Goal: Information Seeking & Learning: Learn about a topic

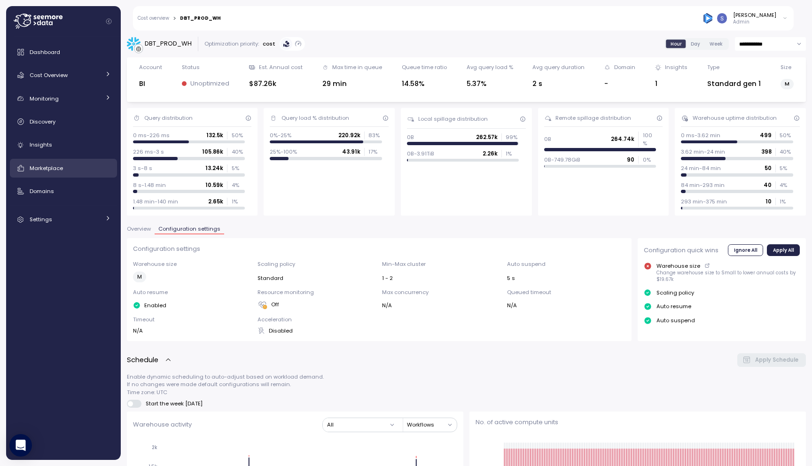
click at [76, 171] on div "Marketplace" at bounding box center [70, 168] width 81 height 9
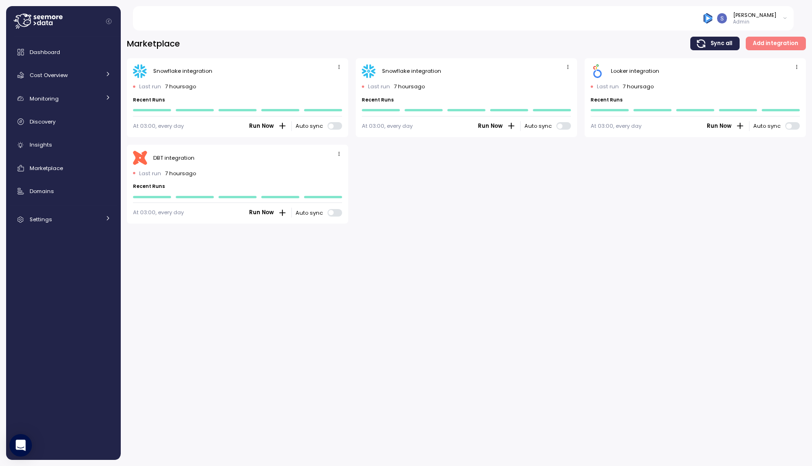
click at [784, 41] on span "Add integration" at bounding box center [776, 43] width 46 height 13
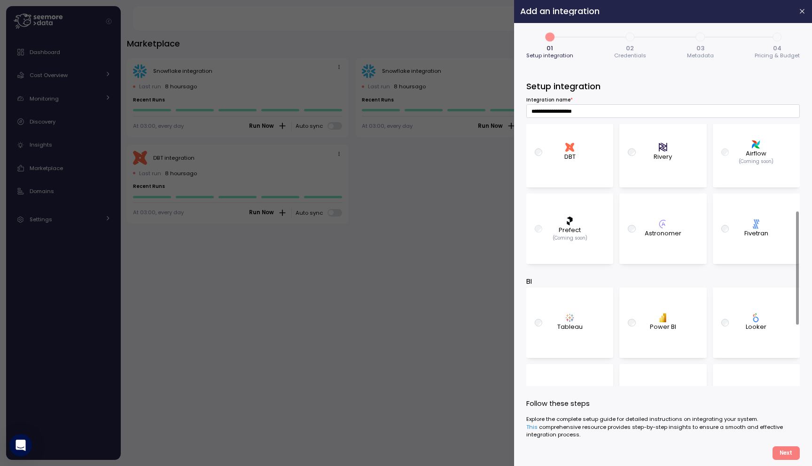
scroll to position [202, 0]
click at [336, 306] on div at bounding box center [406, 233] width 812 height 466
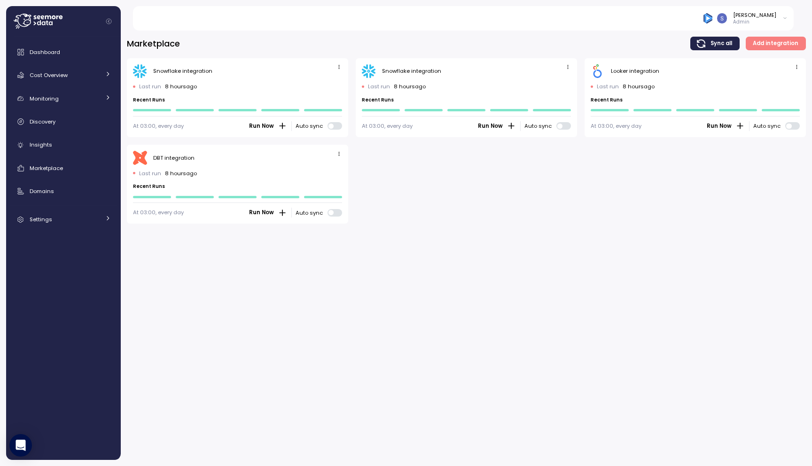
click at [798, 41] on span "Add integration" at bounding box center [776, 43] width 46 height 13
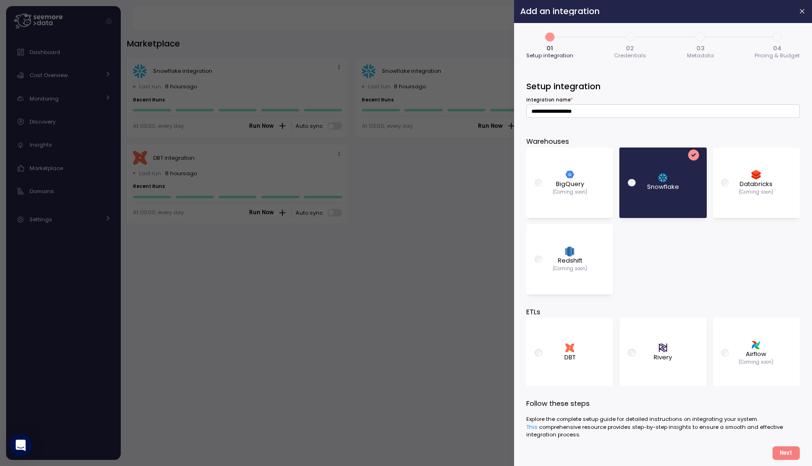
click at [630, 53] on span "Credentials" at bounding box center [630, 55] width 32 height 5
click at [630, 58] on span "Credentials" at bounding box center [630, 55] width 32 height 5
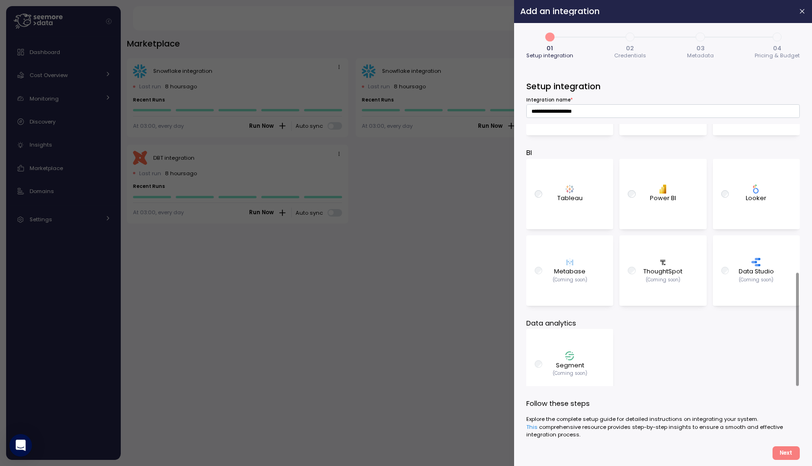
scroll to position [343, 0]
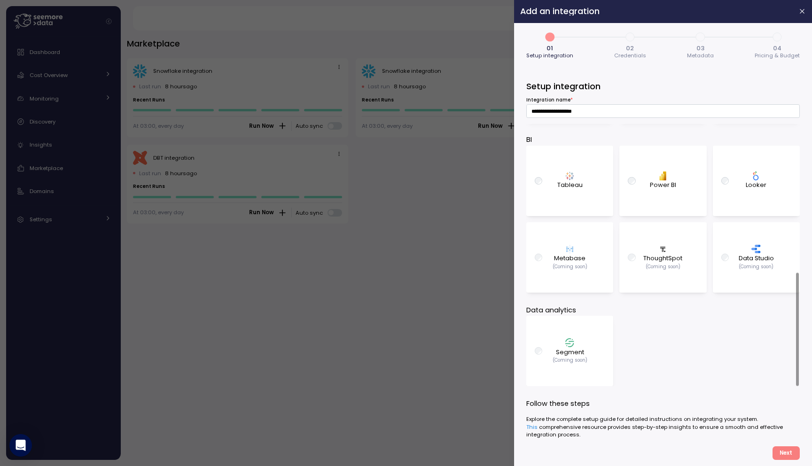
click at [389, 361] on div at bounding box center [406, 233] width 812 height 466
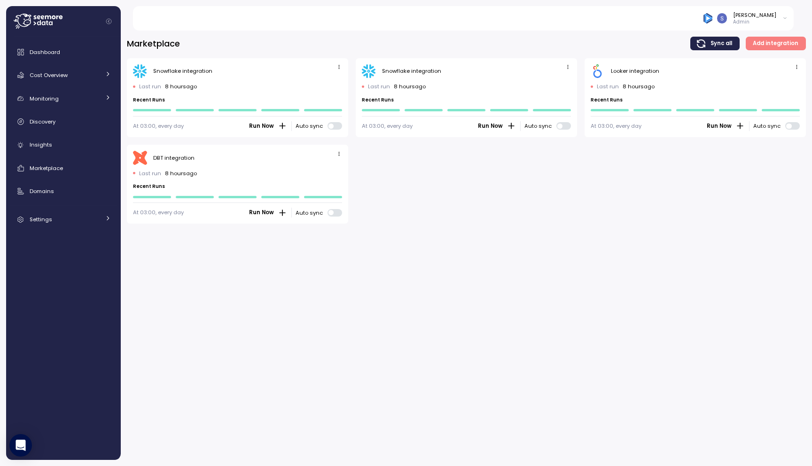
click at [443, 256] on div "Marketplace Sync all Add integration Snowflake integration Last run 8 hours ago…" at bounding box center [467, 245] width 692 height 442
click at [80, 122] on div "Discovery" at bounding box center [70, 121] width 81 height 9
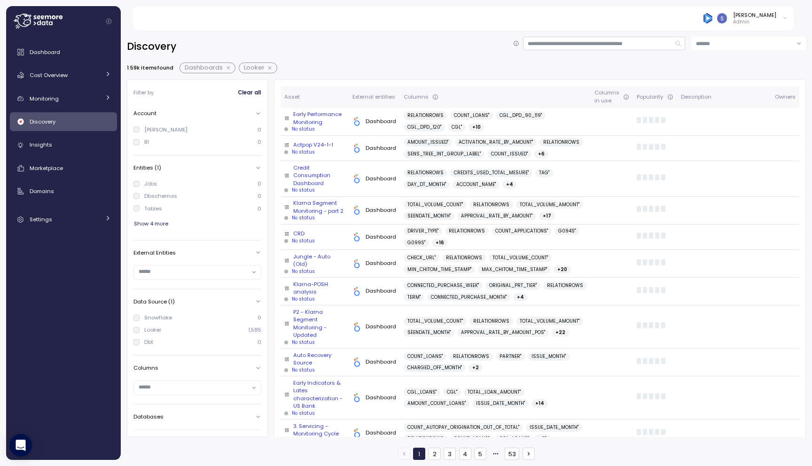
click at [268, 68] on button "button" at bounding box center [271, 68] width 12 height 8
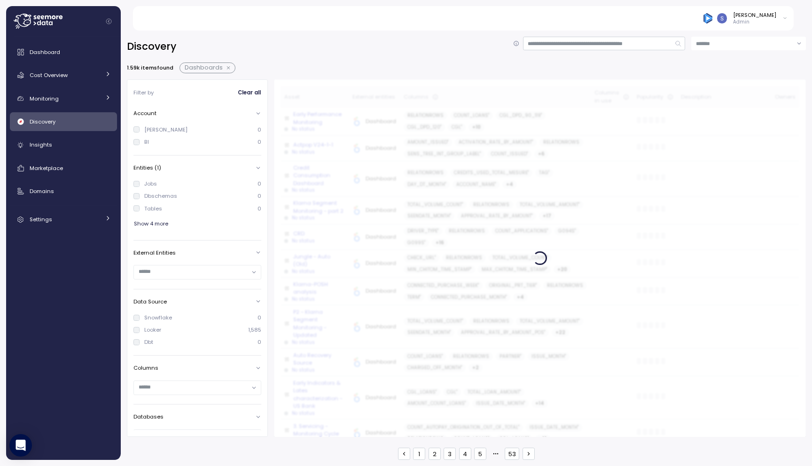
click at [226, 69] on button "button" at bounding box center [229, 68] width 12 height 8
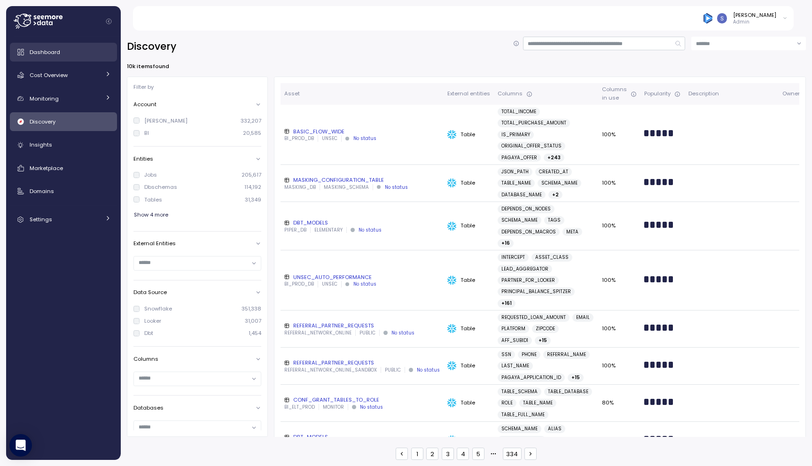
click at [54, 55] on span "Dashboard" at bounding box center [45, 52] width 31 height 8
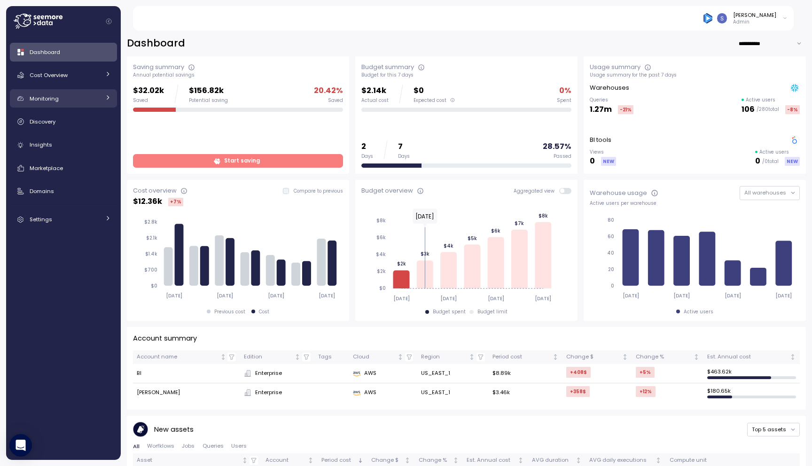
click at [109, 93] on link "Monitoring" at bounding box center [63, 98] width 107 height 19
click at [109, 73] on icon at bounding box center [108, 74] width 6 height 6
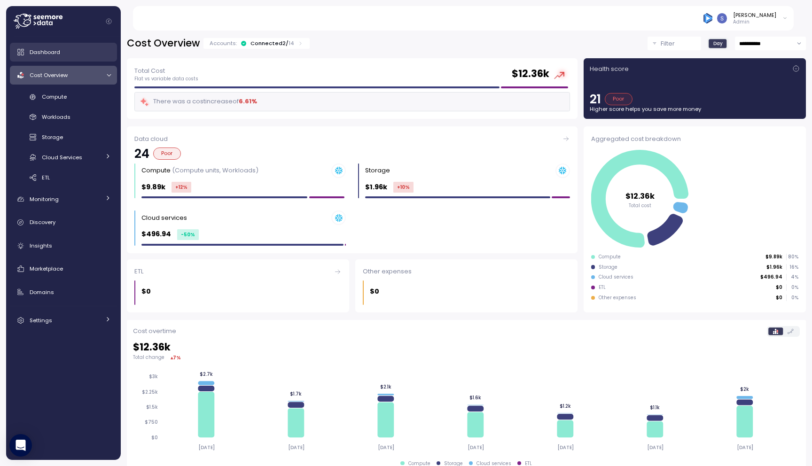
click at [60, 51] on div "Dashboard" at bounding box center [70, 51] width 81 height 9
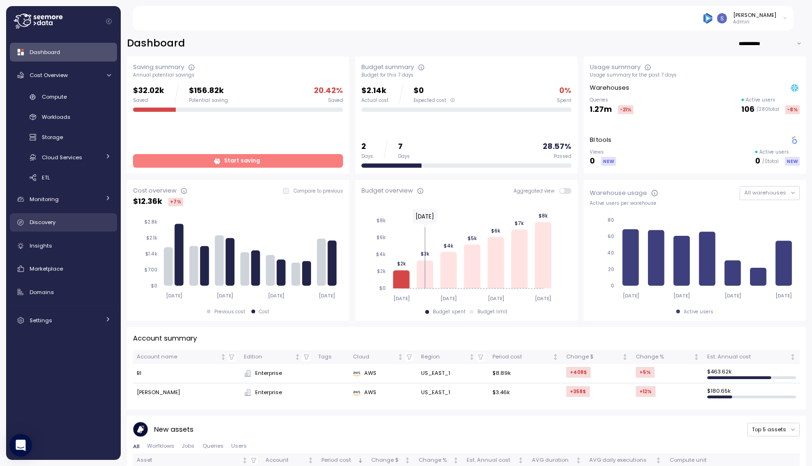
click at [66, 227] on div "Discovery" at bounding box center [70, 222] width 81 height 9
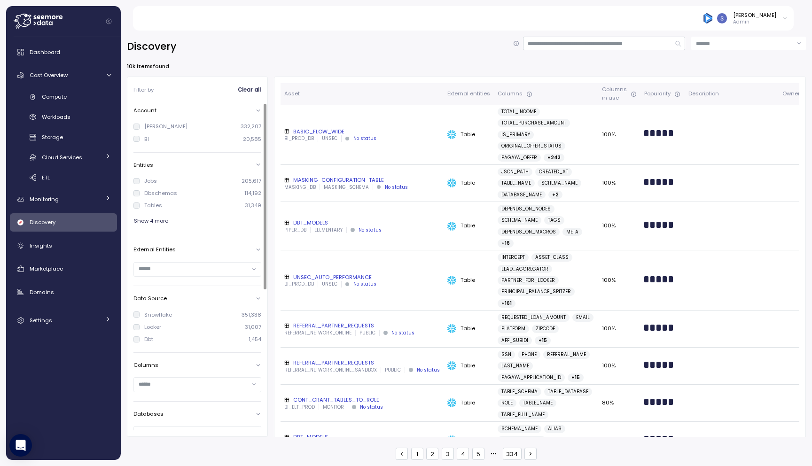
click at [153, 220] on span "Show 4 more" at bounding box center [151, 221] width 34 height 13
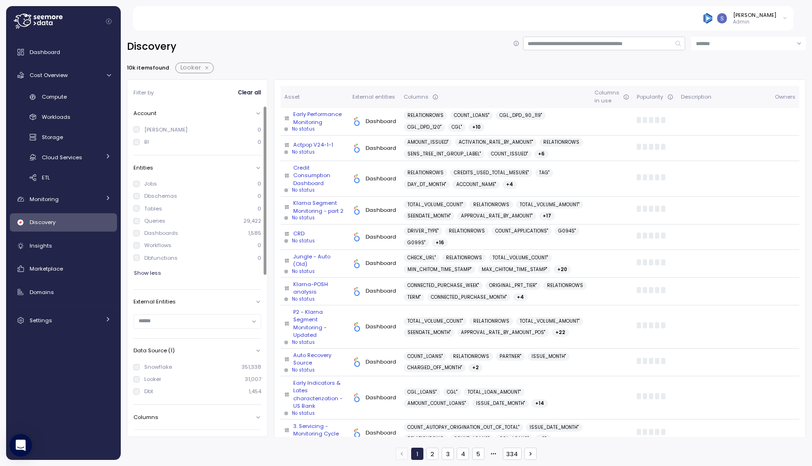
click at [132, 377] on div "Filter by Clear all Account LUIGI 0 BI 0 Entities Jobs 0 Dbschemas 0 Tables 0 Q…" at bounding box center [197, 258] width 141 height 358
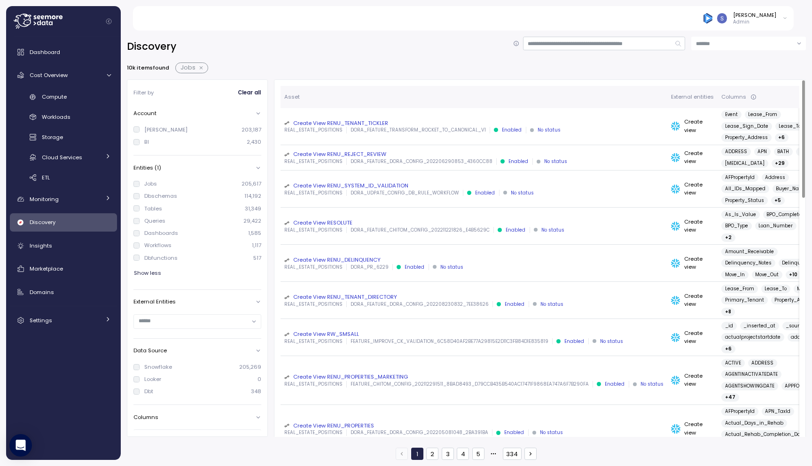
click at [326, 124] on div "Create View RENU_TENANT_TICKLER" at bounding box center [473, 123] width 379 height 8
click at [745, 43] on input at bounding box center [749, 44] width 115 height 14
click at [731, 75] on span "Popularity (High to low)" at bounding box center [729, 75] width 62 height 8
type input "**********"
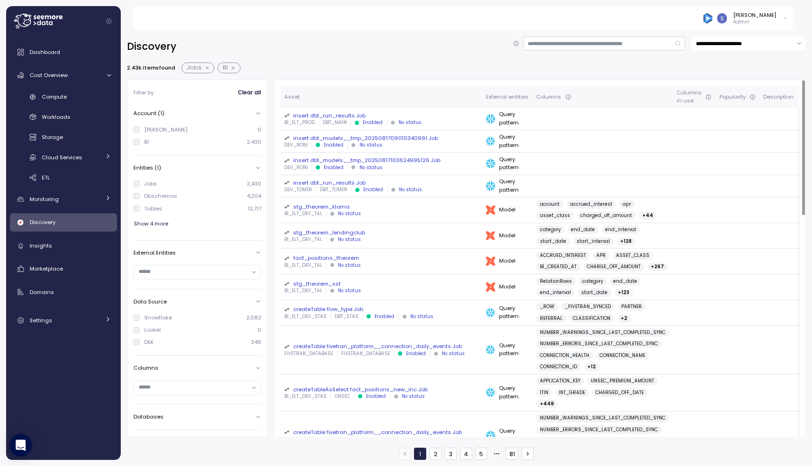
click at [319, 313] on div "createTable flow_type Job" at bounding box center [381, 310] width 194 height 8
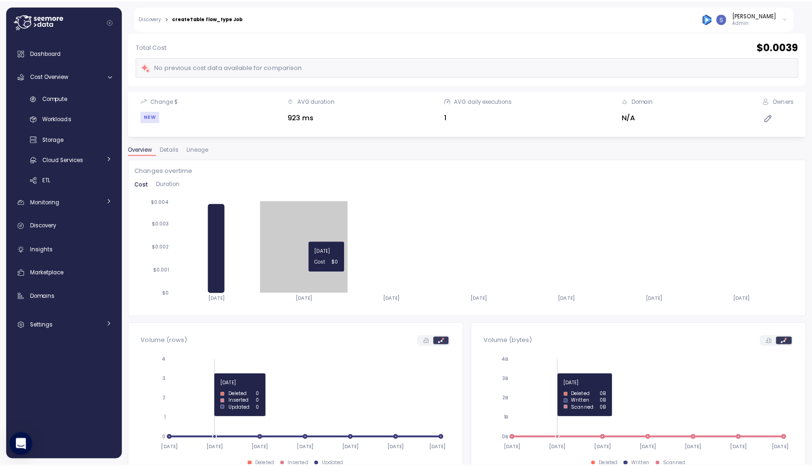
scroll to position [315, 0]
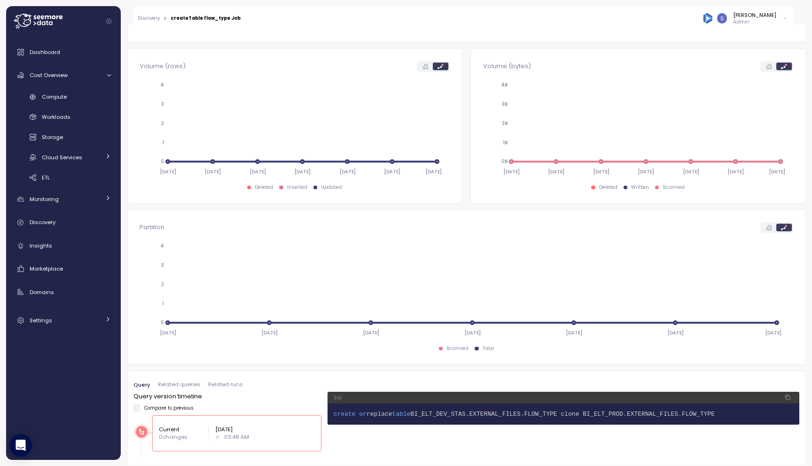
click at [382, 414] on span "replace" at bounding box center [380, 414] width 26 height 7
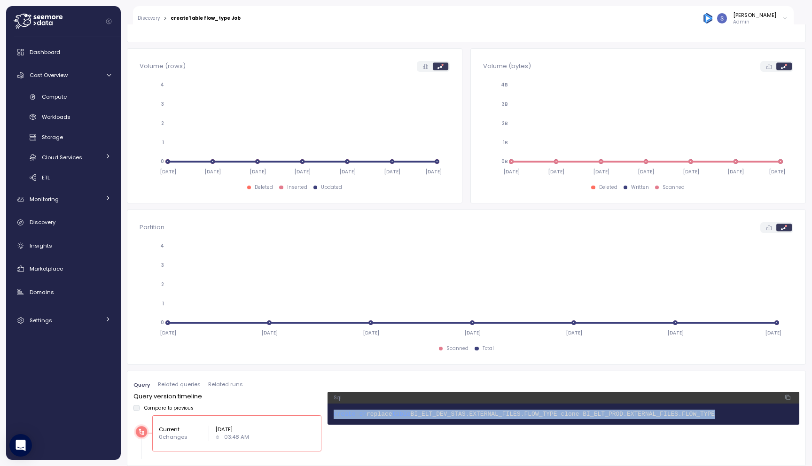
click at [382, 414] on span "replace" at bounding box center [380, 414] width 26 height 7
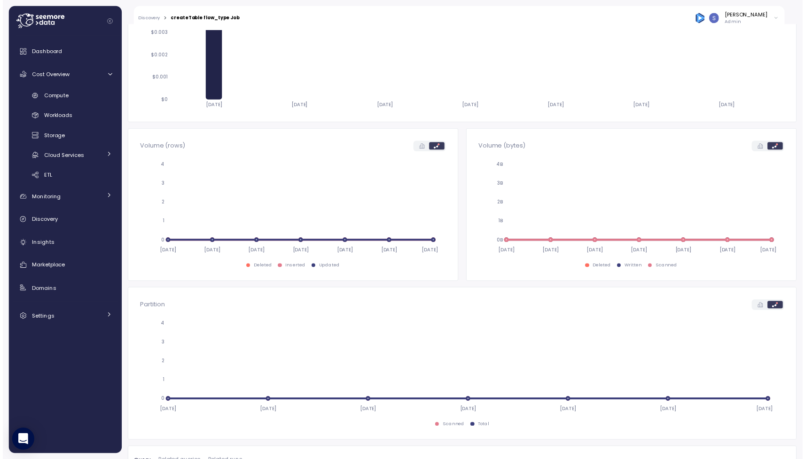
scroll to position [0, 0]
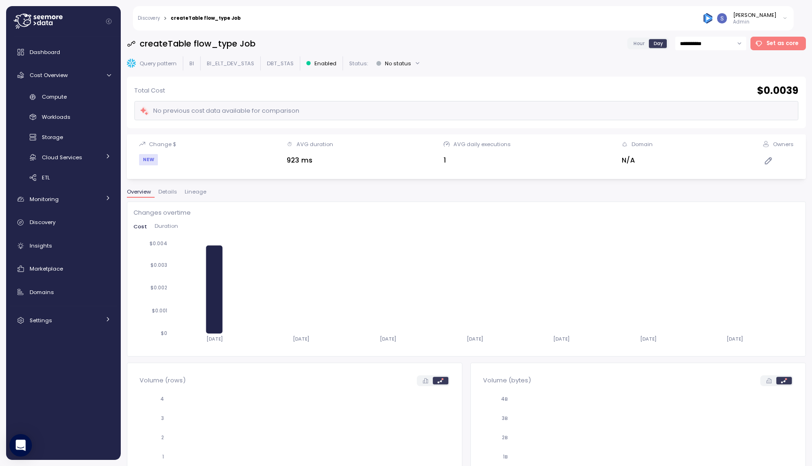
click at [198, 192] on span "Lineage" at bounding box center [196, 191] width 22 height 5
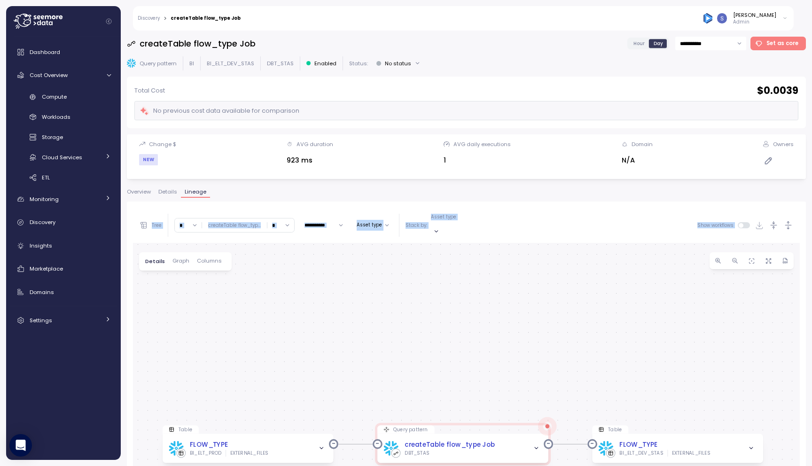
click at [139, 194] on span "Overview" at bounding box center [139, 191] width 24 height 5
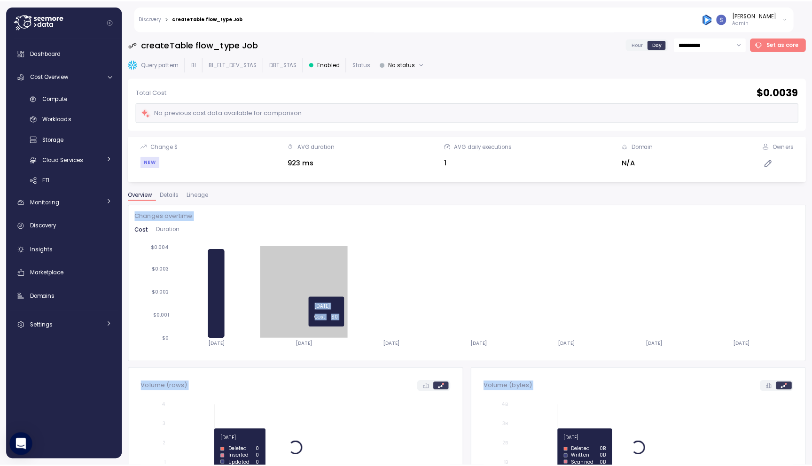
scroll to position [315, 0]
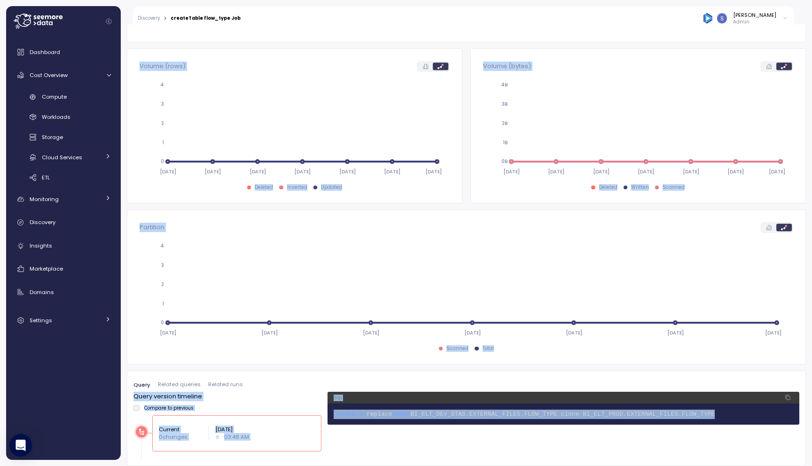
click at [461, 417] on span "BI_ELT_DEV_STAS.EXTERNAL_FILES.FLOW_TYPE clone BI_ELT_PROD.EXTERNAL_FILES.FLOW_…" at bounding box center [563, 414] width 305 height 7
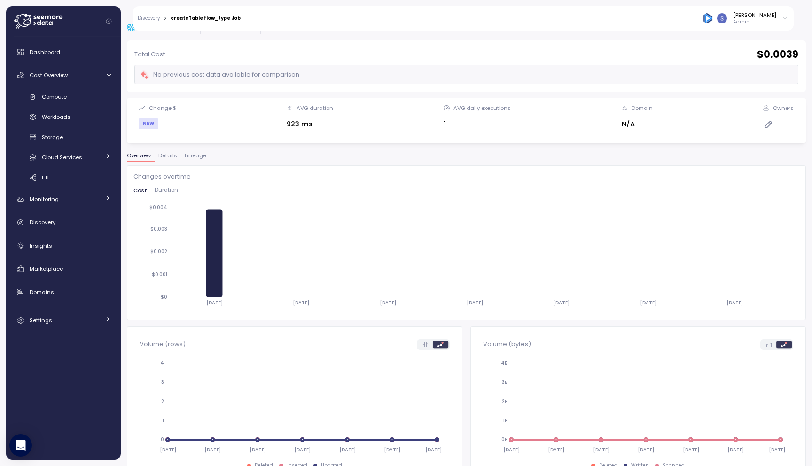
scroll to position [0, 0]
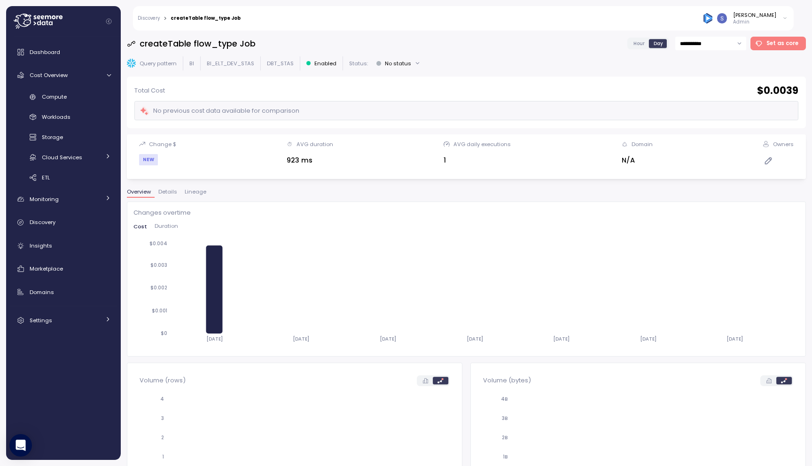
click at [193, 191] on span "Lineage" at bounding box center [196, 191] width 22 height 5
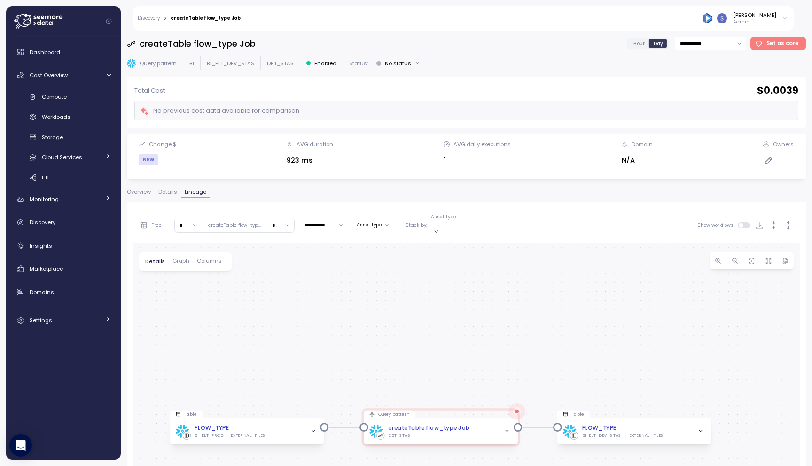
click at [189, 220] on input "*" at bounding box center [188, 226] width 27 height 14
click at [189, 279] on div "2" at bounding box center [188, 279] width 23 height 13
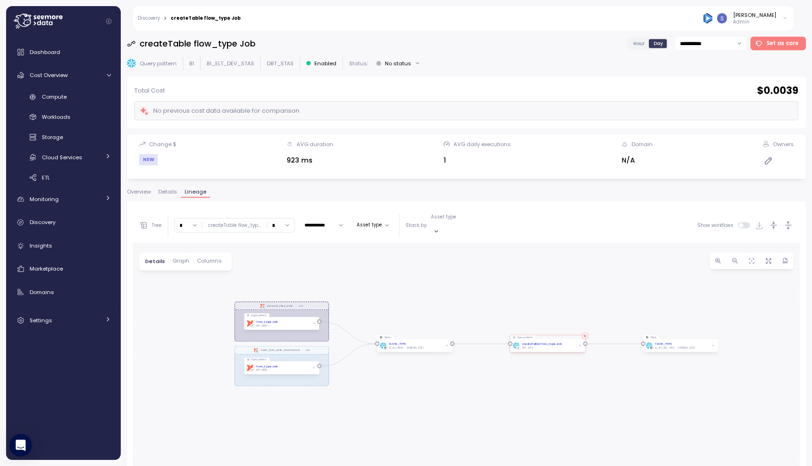
drag, startPoint x: 293, startPoint y: 319, endPoint x: 342, endPoint y: 244, distance: 89.7
click at [342, 244] on div "dbt external_files_daily Job dbt basic_flow_wide_incremental Job Table FLOW_TYP…" at bounding box center [466, 440] width 667 height 394
click at [195, 221] on input "*" at bounding box center [188, 226] width 27 height 14
click at [192, 295] on div "3" at bounding box center [188, 291] width 23 height 13
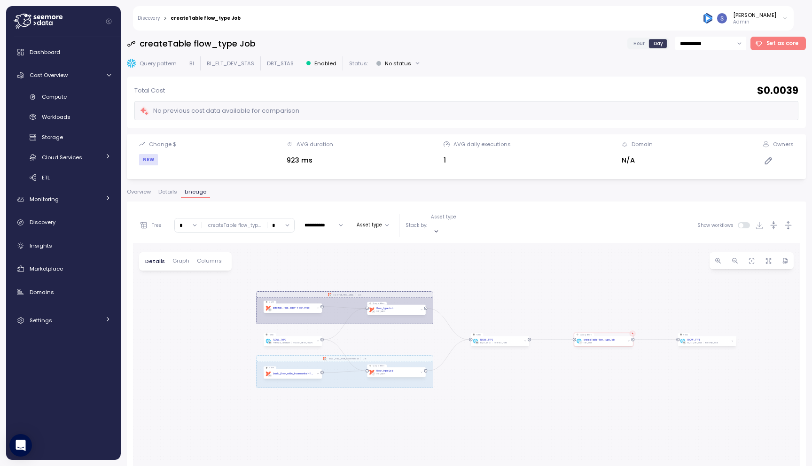
drag, startPoint x: 415, startPoint y: 317, endPoint x: 445, endPoint y: 245, distance: 78.0
click at [445, 245] on div "dbt external_files_daily Job dbt basic_flow_wide_incremental Job Table FLOW_TYP…" at bounding box center [466, 440] width 667 height 394
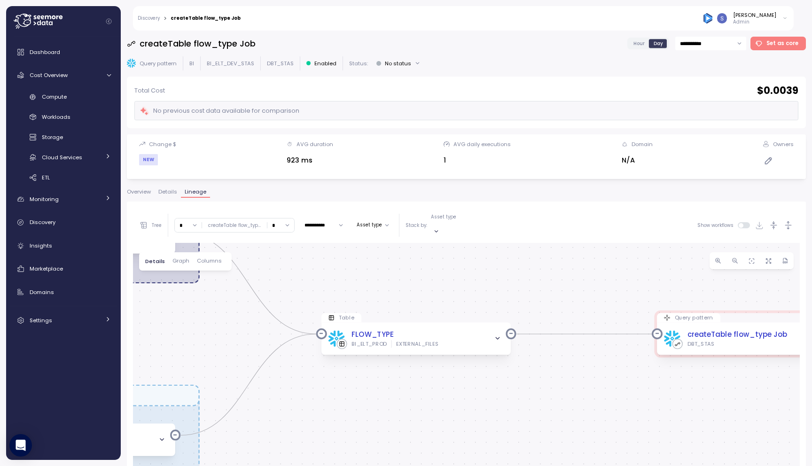
click at [192, 223] on input "*" at bounding box center [188, 226] width 27 height 14
click at [189, 264] on div "1" at bounding box center [188, 266] width 23 height 13
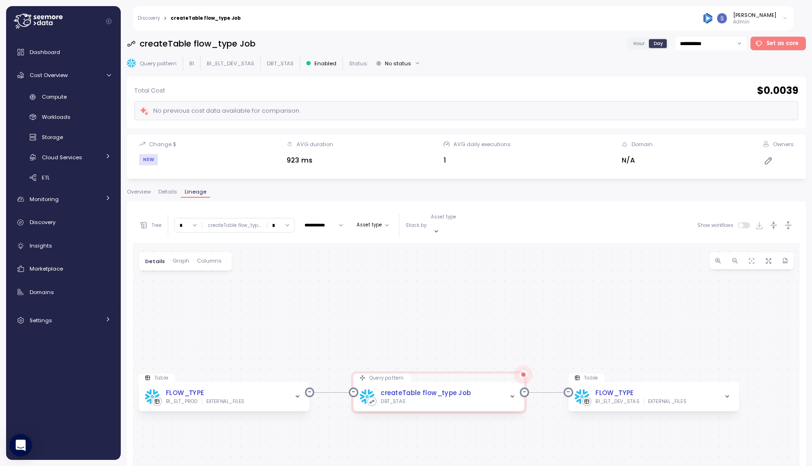
drag, startPoint x: 471, startPoint y: 351, endPoint x: 446, endPoint y: 285, distance: 70.1
click at [446, 285] on div "Table FLOW_TYPE BI_ELT_PROD EXTERNAL_FILES Query pattern createTable flow_type …" at bounding box center [466, 440] width 667 height 394
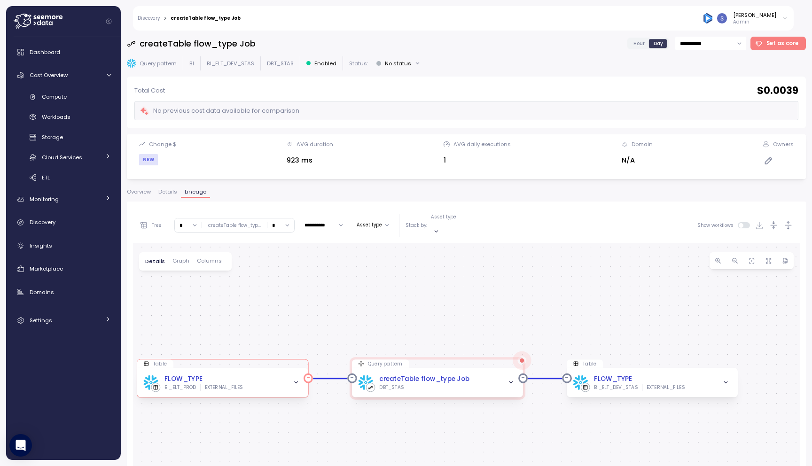
click at [293, 380] on icon "button" at bounding box center [296, 383] width 7 height 7
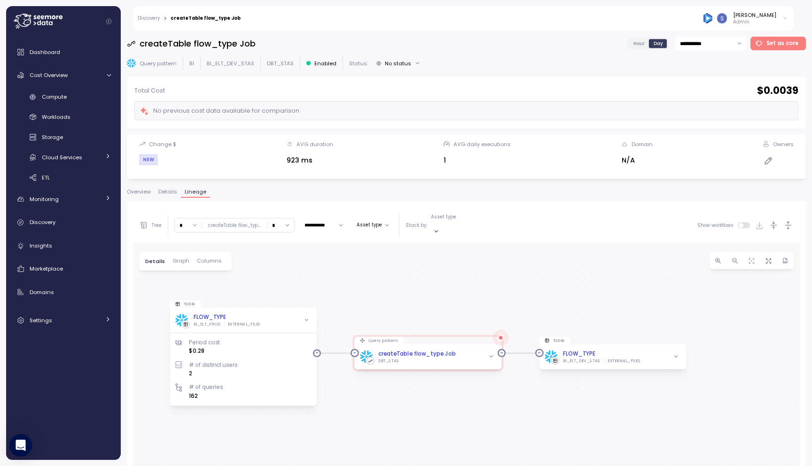
drag, startPoint x: 340, startPoint y: 349, endPoint x: 347, endPoint y: 289, distance: 60.2
click at [350, 286] on div "Table FLOW_TYPE BI_ELT_PROD EXTERNAL_FILES Period cost $0.28 # of distinct user…" at bounding box center [466, 440] width 667 height 394
click at [677, 354] on icon "button" at bounding box center [676, 357] width 6 height 6
click at [493, 354] on icon "button" at bounding box center [491, 357] width 6 height 6
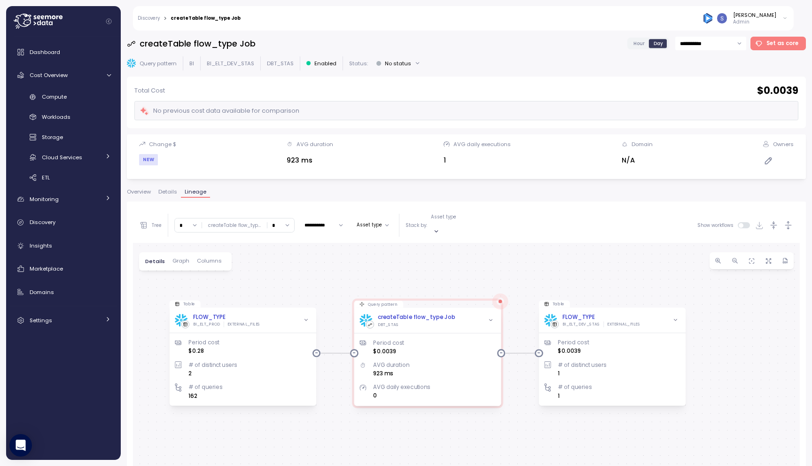
click at [205, 259] on span "Columns" at bounding box center [209, 261] width 25 height 5
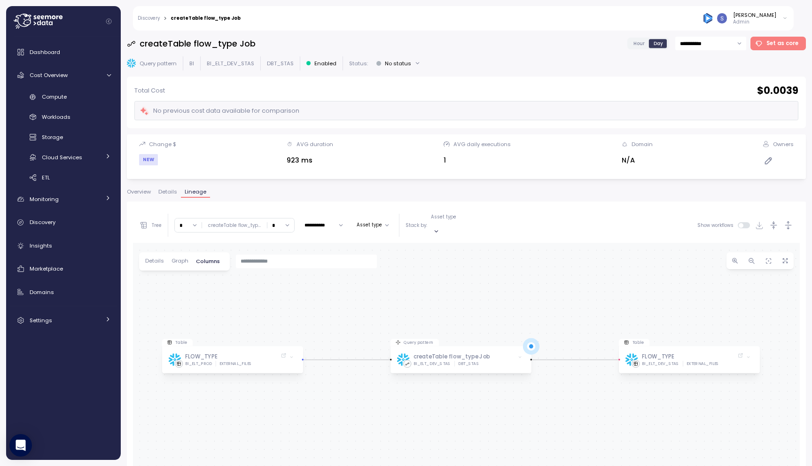
drag, startPoint x: 388, startPoint y: 376, endPoint x: 380, endPoint y: 255, distance: 120.6
click at [380, 255] on div "Table FLOW_TYPE BI_ELT_PROD EXTERNAL_FILES Query pattern createTable flow_type …" at bounding box center [466, 440] width 667 height 394
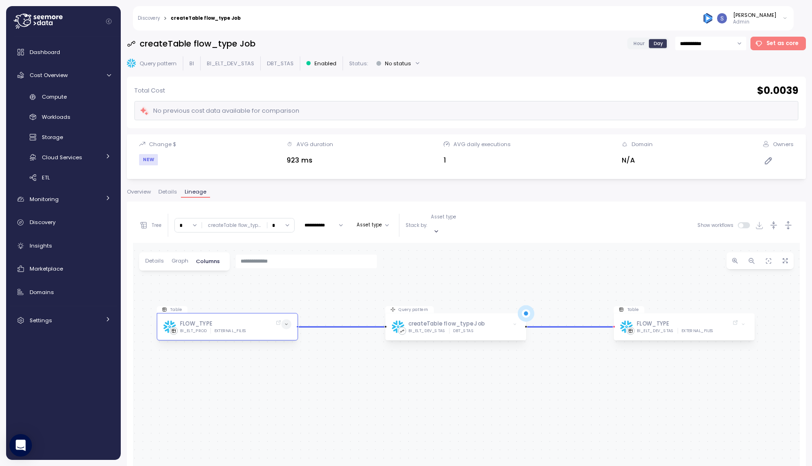
click at [290, 319] on span at bounding box center [287, 327] width 10 height 27
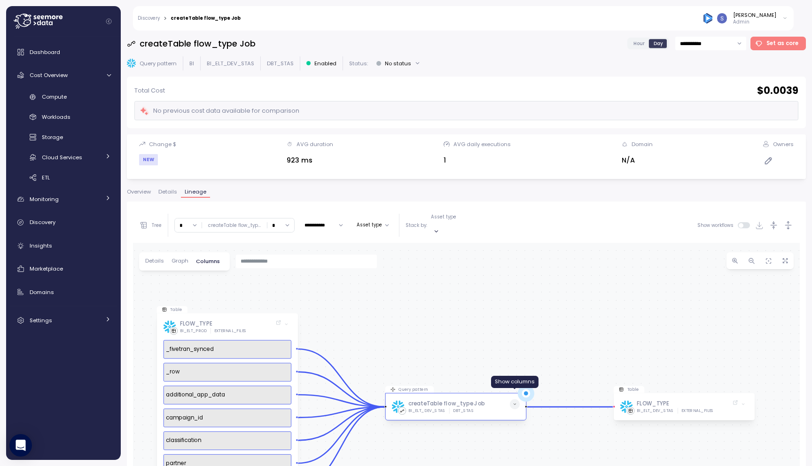
click at [513, 400] on span at bounding box center [515, 405] width 10 height 10
click at [514, 402] on icon at bounding box center [515, 404] width 4 height 4
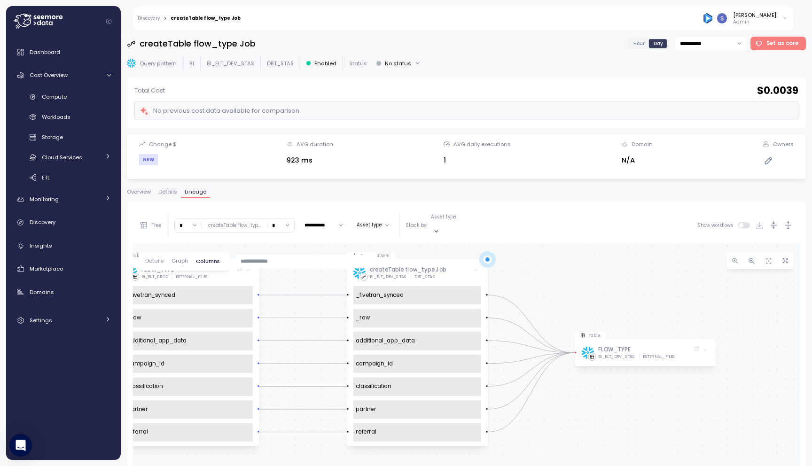
drag, startPoint x: 576, startPoint y: 339, endPoint x: 521, endPoint y: 268, distance: 89.1
click at [521, 268] on div "Table FLOW_TYPE BI_ELT_PROD EXTERNAL_FILES _fivetran_synced _row additional_app…" at bounding box center [466, 440] width 667 height 394
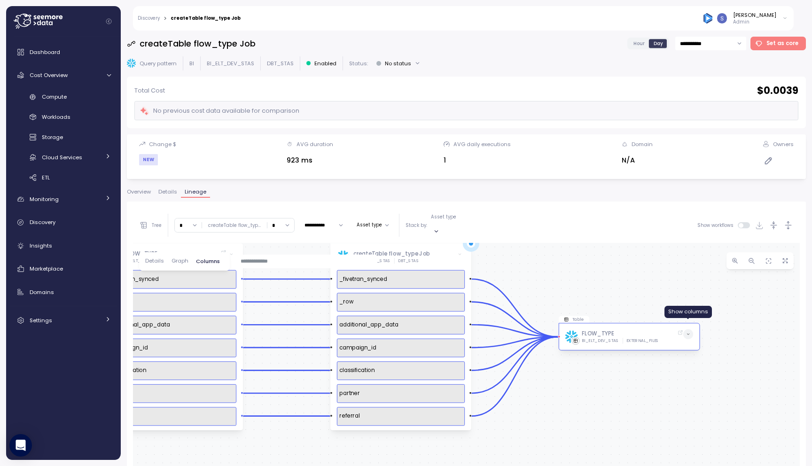
click at [690, 332] on icon at bounding box center [688, 334] width 4 height 4
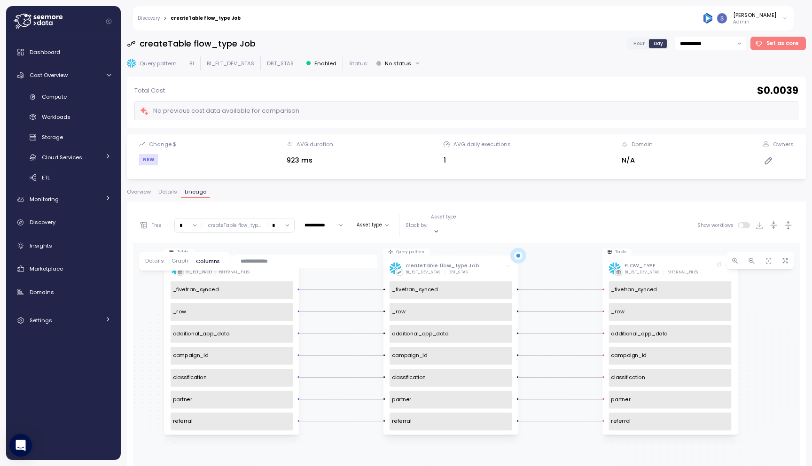
drag, startPoint x: 281, startPoint y: 431, endPoint x: 331, endPoint y: 440, distance: 50.5
click at [331, 440] on div "Table FLOW_TYPE BI_ELT_PROD EXTERNAL_FILES _fivetran_synced _row additional_app…" at bounding box center [466, 440] width 667 height 394
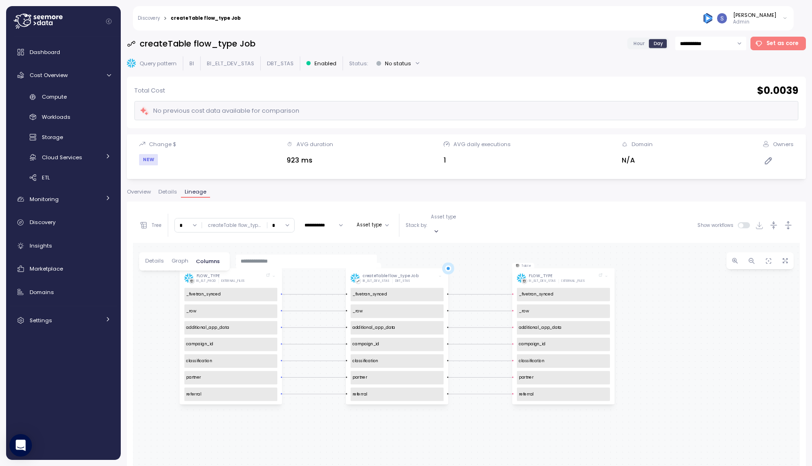
drag, startPoint x: 235, startPoint y: 406, endPoint x: 252, endPoint y: 423, distance: 24.9
click at [252, 423] on div "Table FLOW_TYPE BI_ELT_PROD EXTERNAL_FILES _fivetran_synced _row additional_app…" at bounding box center [466, 440] width 667 height 394
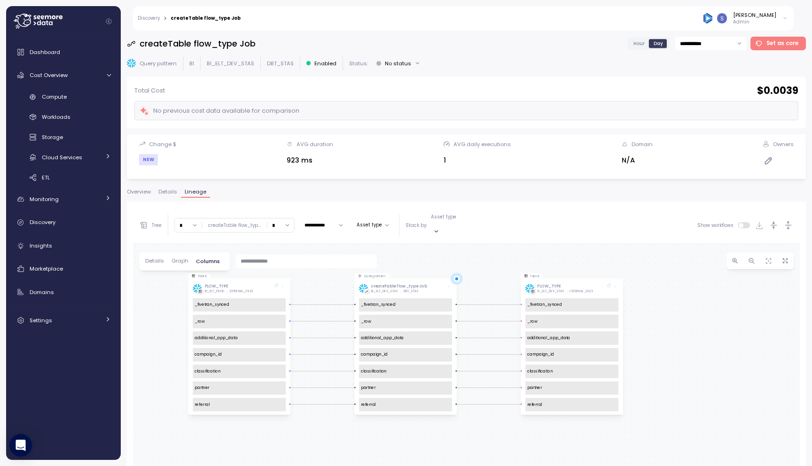
click at [158, 259] on span "Details" at bounding box center [154, 261] width 19 height 5
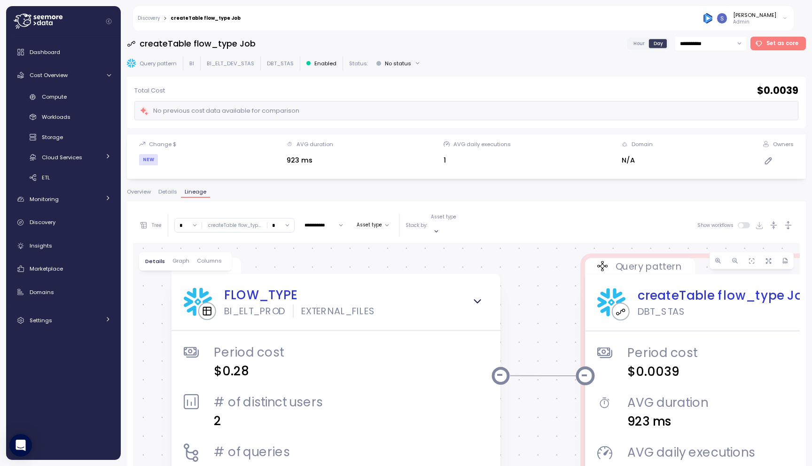
drag, startPoint x: 445, startPoint y: 280, endPoint x: 307, endPoint y: 257, distance: 140.2
click at [307, 257] on div "Table FLOW_TYPE BI_ELT_PROD EXTERNAL_FILES Period cost $0.28 # of distinct user…" at bounding box center [466, 440] width 667 height 394
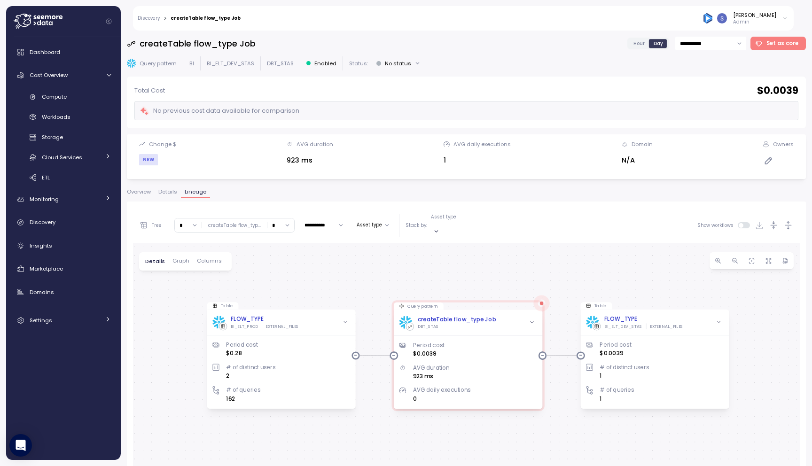
drag, startPoint x: 548, startPoint y: 316, endPoint x: 423, endPoint y: 261, distance: 136.2
click at [423, 261] on div "Table FLOW_TYPE BI_ELT_PROD EXTERNAL_FILES Period cost $0.28 # of distinct user…" at bounding box center [466, 440] width 667 height 394
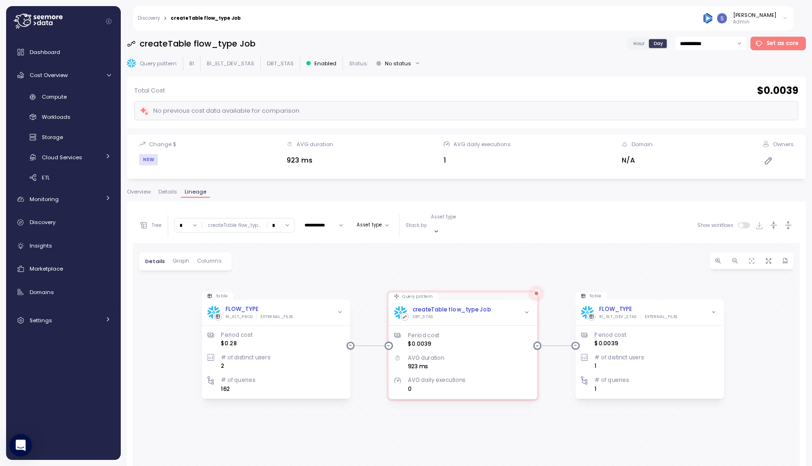
drag, startPoint x: 335, startPoint y: 284, endPoint x: 337, endPoint y: 276, distance: 8.7
click at [337, 276] on div "Table FLOW_TYPE BI_ELT_PROD EXTERNAL_FILES Period cost $0.28 # of distinct user…" at bounding box center [466, 440] width 667 height 394
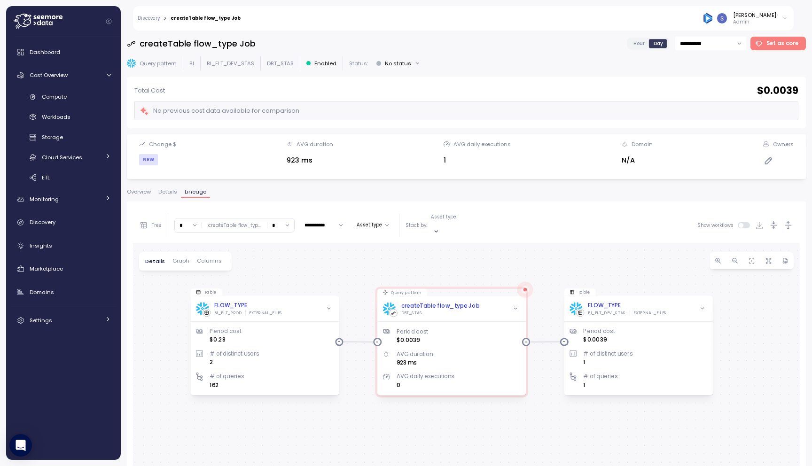
drag, startPoint x: 393, startPoint y: 245, endPoint x: 374, endPoint y: 242, distance: 18.6
click at [375, 243] on div "Table FLOW_TYPE BI_ELT_PROD EXTERNAL_FILES Period cost $0.28 # of distinct user…" at bounding box center [466, 440] width 667 height 394
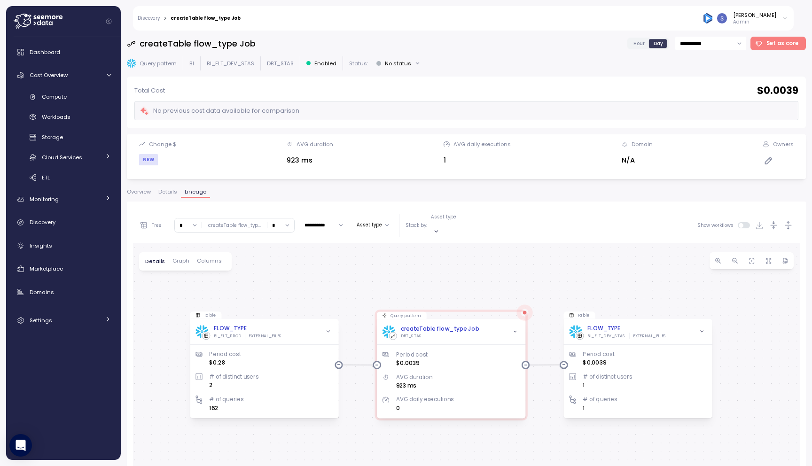
drag, startPoint x: 506, startPoint y: 236, endPoint x: 502, endPoint y: 257, distance: 22.0
click at [502, 257] on div "Table FLOW_TYPE BI_ELT_PROD EXTERNAL_FILES Period cost $0.28 # of distinct user…" at bounding box center [466, 440] width 667 height 394
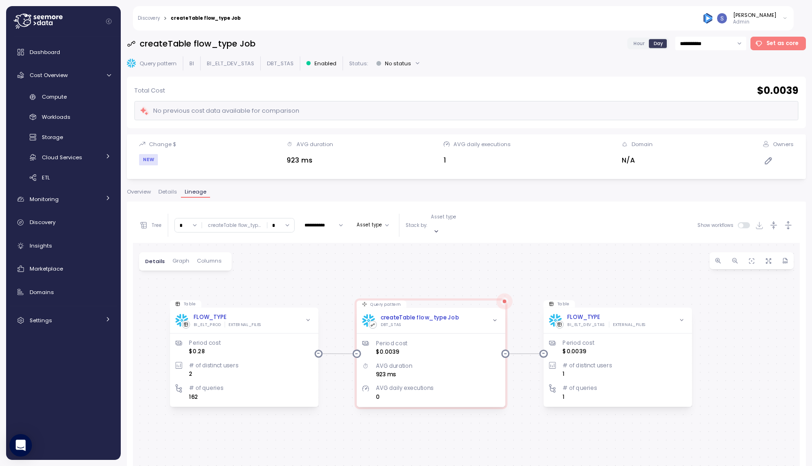
drag, startPoint x: 486, startPoint y: 260, endPoint x: 467, endPoint y: 250, distance: 21.1
click at [467, 250] on div "Table FLOW_TYPE BI_ELT_PROD EXTERNAL_FILES Period cost $0.28 # of distinct user…" at bounding box center [466, 440] width 667 height 394
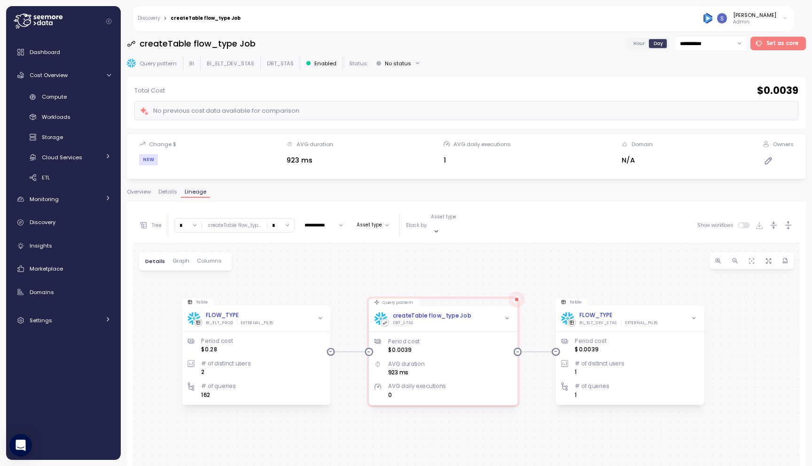
drag, startPoint x: 467, startPoint y: 250, endPoint x: 484, endPoint y: 247, distance: 16.7
click at [484, 246] on div "Table FLOW_TYPE BI_ELT_PROD EXTERNAL_FILES Period cost $0.28 # of distinct user…" at bounding box center [466, 440] width 667 height 394
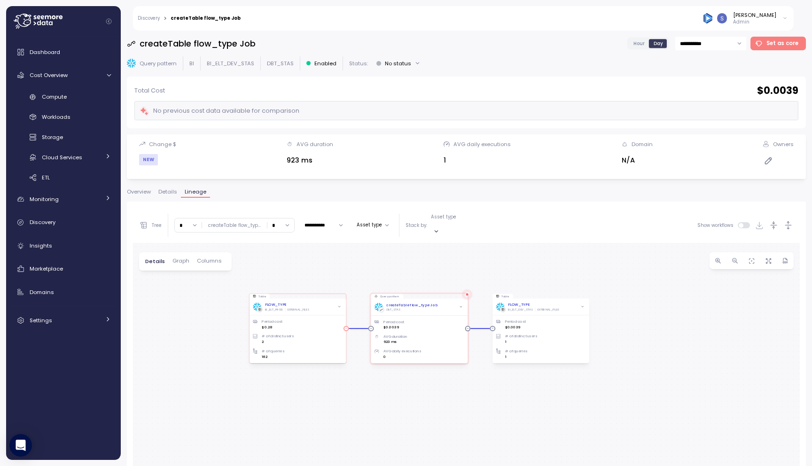
click at [339, 306] on icon "button" at bounding box center [340, 308] width 4 height 4
click at [197, 225] on input "*" at bounding box center [188, 226] width 27 height 14
click at [189, 291] on div "5" at bounding box center [188, 297] width 23 height 13
type input "*"
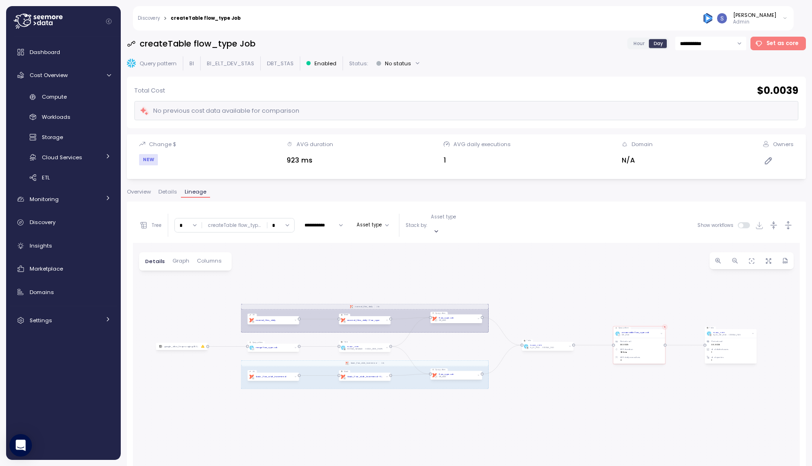
drag, startPoint x: 459, startPoint y: 332, endPoint x: 452, endPoint y: 236, distance: 96.6
click at [452, 243] on div "dbt external_files_daily Job dbt basic_flow_wide_incremental Job Table FLOW_TYP…" at bounding box center [466, 440] width 667 height 394
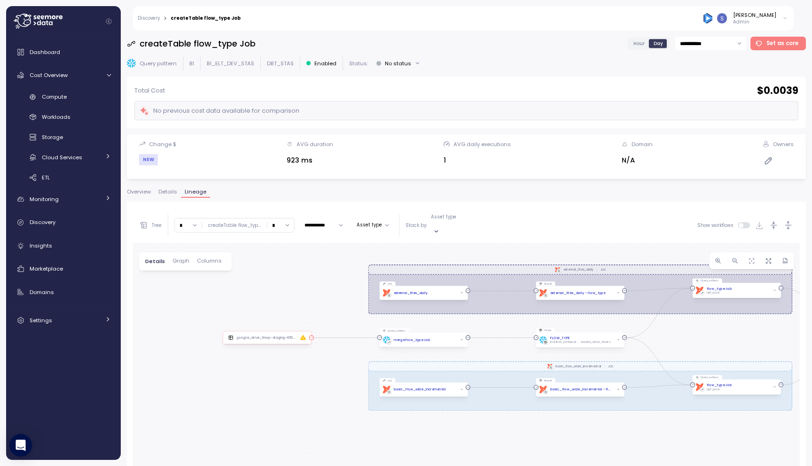
drag, startPoint x: 207, startPoint y: 338, endPoint x: 312, endPoint y: 326, distance: 105.5
click at [313, 326] on div "dbt external_files_daily Job dbt basic_flow_wide_incremental Job Table FLOW_TYP…" at bounding box center [466, 440] width 667 height 394
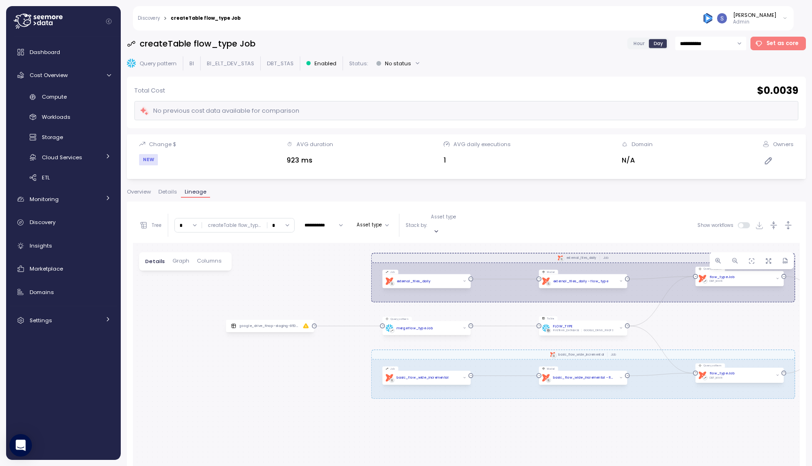
drag, startPoint x: 297, startPoint y: 343, endPoint x: 292, endPoint y: 337, distance: 8.0
click at [293, 336] on div "dbt external_files_daily Job dbt basic_flow_wide_incremental Job Table FLOW_TYP…" at bounding box center [466, 440] width 667 height 394
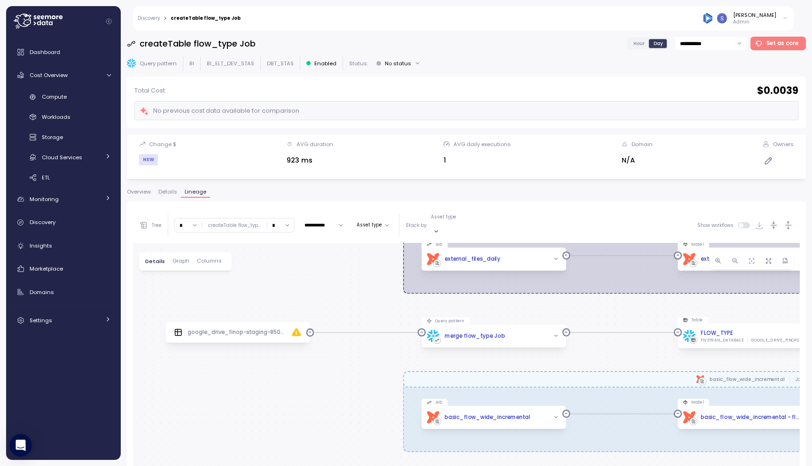
drag, startPoint x: 386, startPoint y: 286, endPoint x: 376, endPoint y: 287, distance: 9.5
click at [378, 287] on div "dbt external_files_daily Job dbt basic_flow_wide_incremental Job Table FLOW_TYP…" at bounding box center [466, 440] width 667 height 394
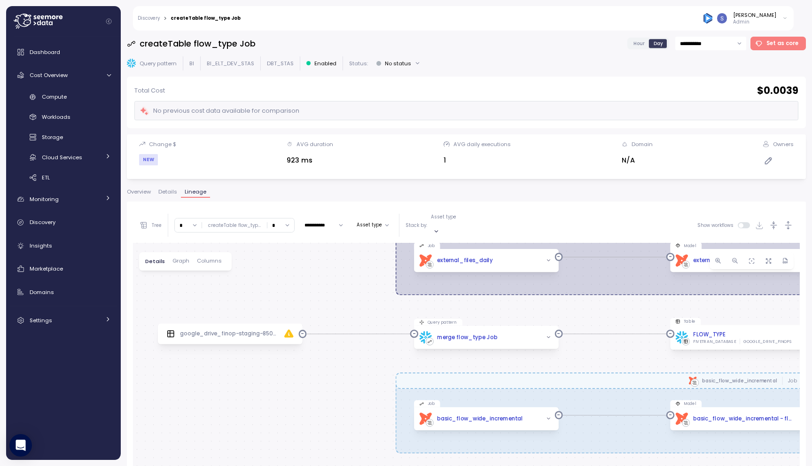
click at [288, 221] on input "*" at bounding box center [281, 226] width 27 height 14
click at [283, 287] on div "3" at bounding box center [279, 291] width 23 height 13
type input "*"
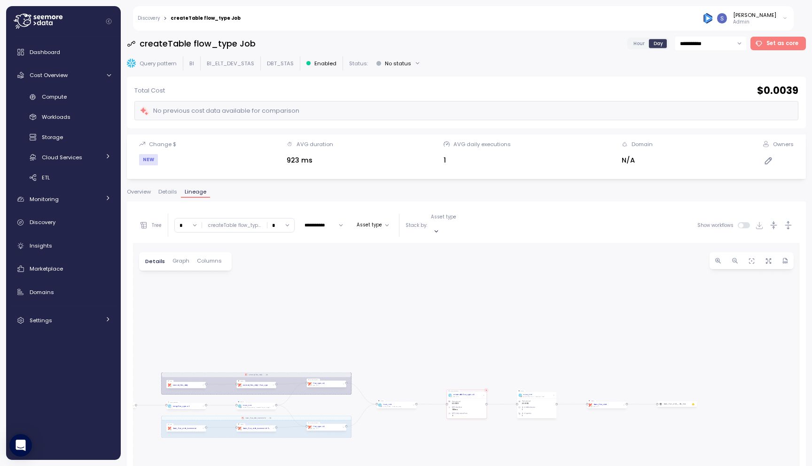
drag, startPoint x: 600, startPoint y: 342, endPoint x: 525, endPoint y: 299, distance: 86.3
click at [525, 299] on div "dbt external_files_daily Job dbt basic_flow_wide_incremental Job Table FLOW_TYP…" at bounding box center [466, 440] width 667 height 394
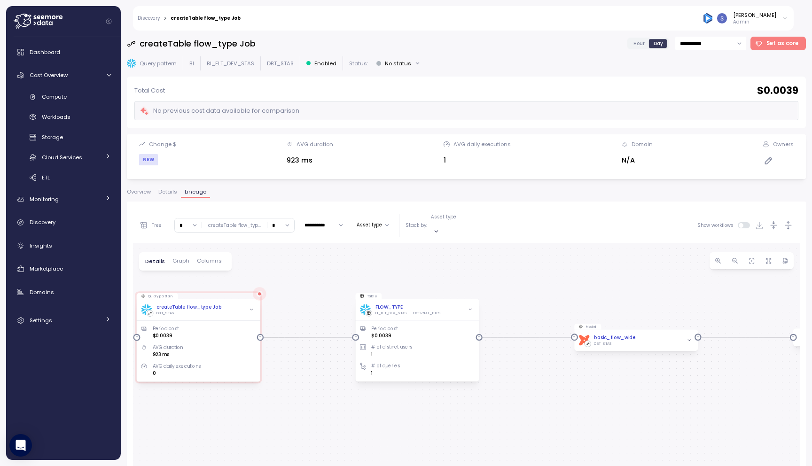
drag, startPoint x: 417, startPoint y: 309, endPoint x: 679, endPoint y: 296, distance: 262.7
click at [679, 294] on div "dbt external_files_daily Job dbt basic_flow_wide_incremental Job Table FLOW_TYP…" at bounding box center [466, 440] width 667 height 394
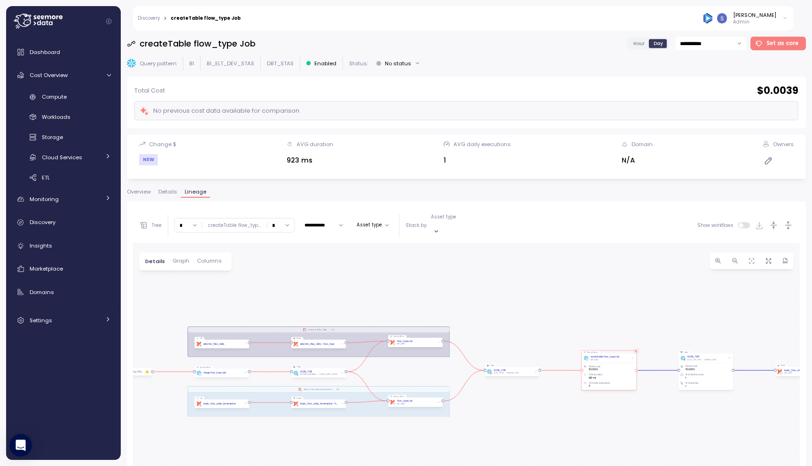
click at [604, 364] on div "Period cost $0.0039 AVG duration 923 ms AVG daily executions 0" at bounding box center [609, 374] width 51 height 27
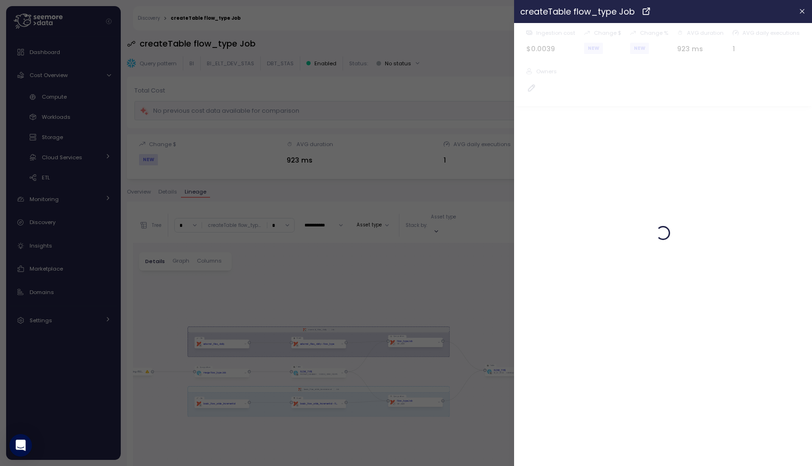
click at [604, 208] on div "createTable flow_type Job Ingestion cost $0.0039 Change $ NEW Change % NEW AVG …" at bounding box center [466, 208] width 667 height 0
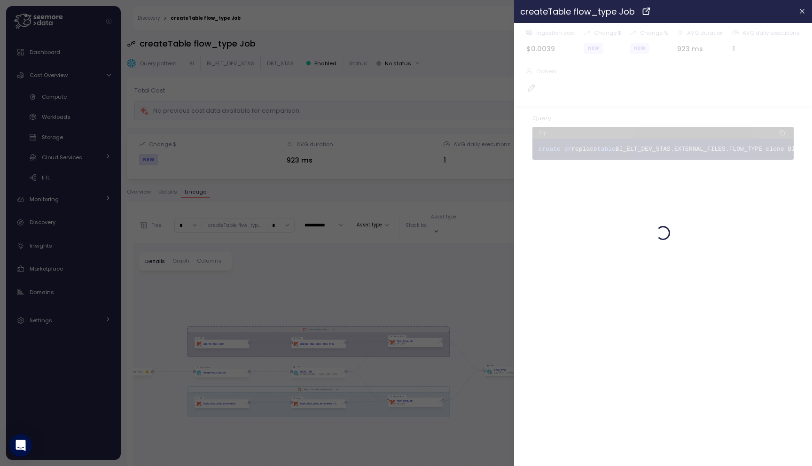
click at [457, 236] on div at bounding box center [406, 233] width 812 height 466
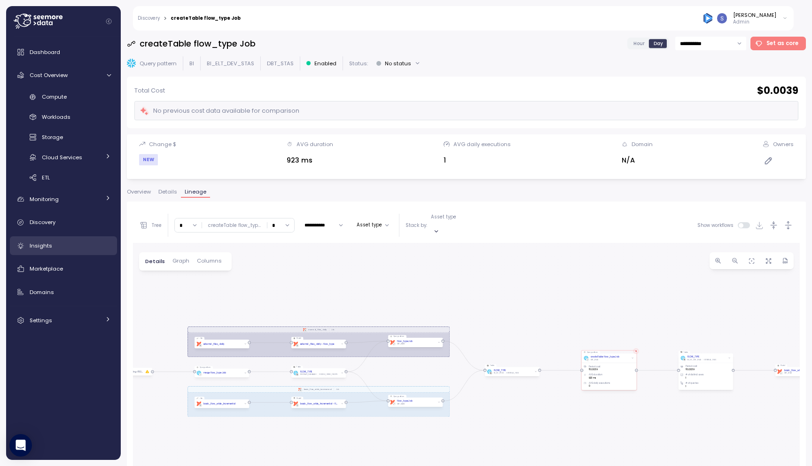
click at [61, 246] on div "Insights" at bounding box center [70, 245] width 81 height 9
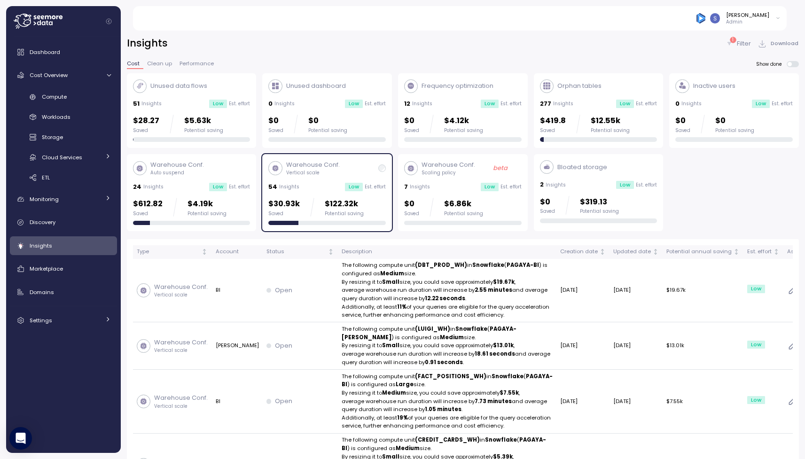
click at [315, 196] on div "Warehouse Conf. Vertical scale 54 Insights Low Est. effort $30.93k Saved $122.3…" at bounding box center [327, 192] width 118 height 65
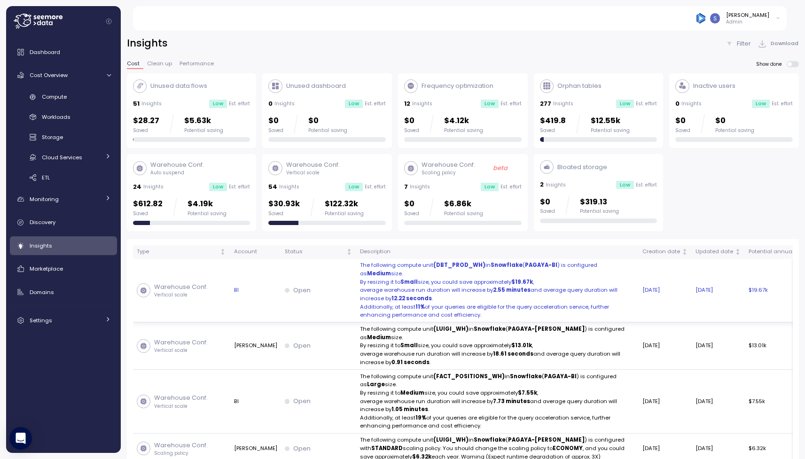
click at [305, 287] on div "Open" at bounding box center [319, 290] width 68 height 9
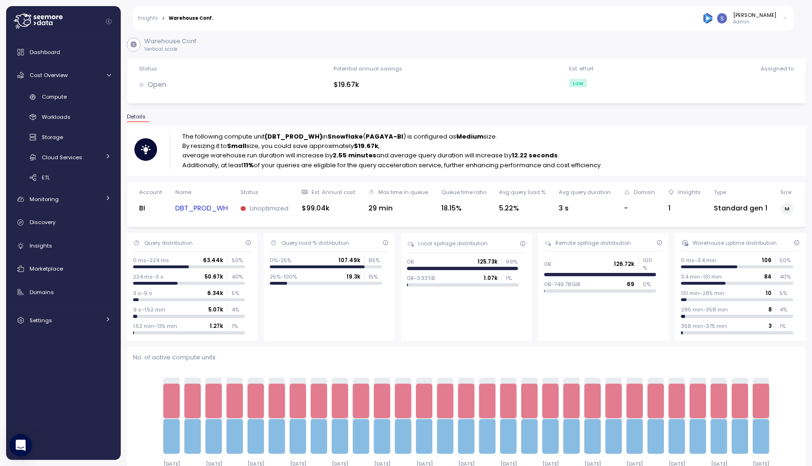
click at [218, 211] on link "DBT_PROD_WH" at bounding box center [201, 208] width 53 height 11
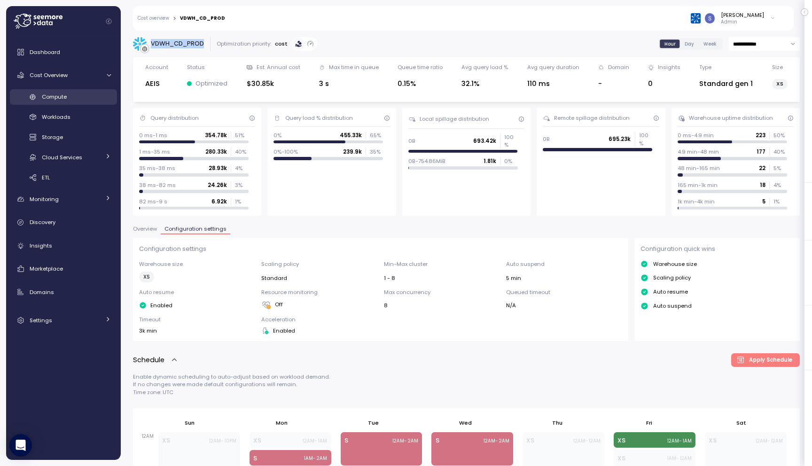
scroll to position [253, 0]
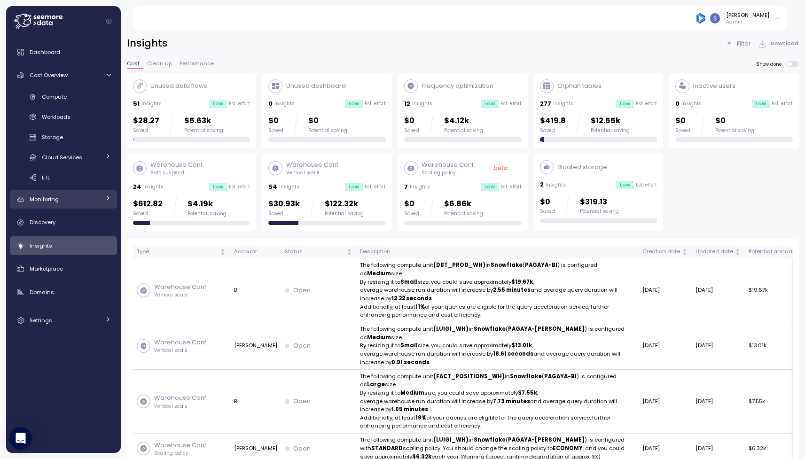
click at [91, 191] on link "Monitoring" at bounding box center [63, 199] width 107 height 19
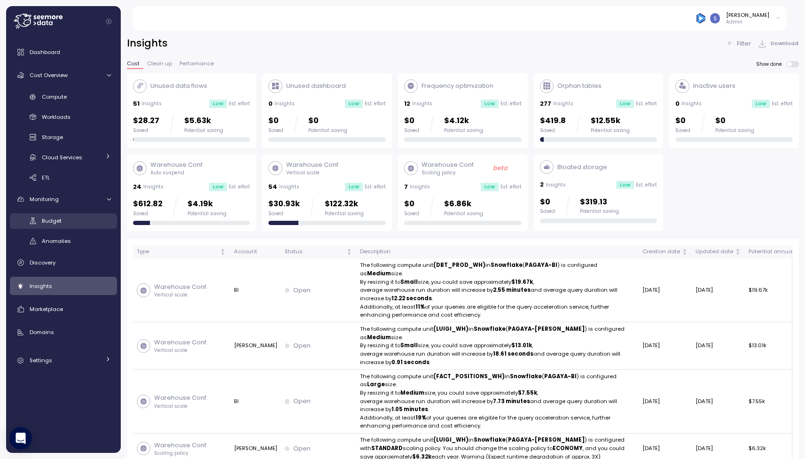
click at [84, 214] on link "Budget" at bounding box center [63, 221] width 107 height 16
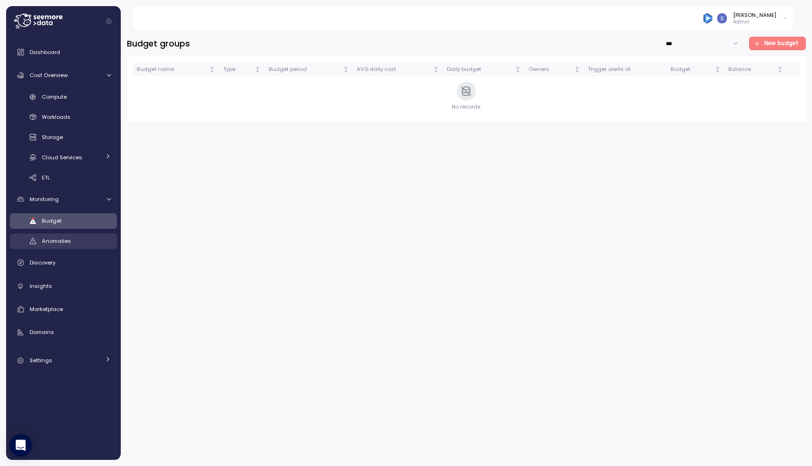
click at [69, 240] on span "Anomalies" at bounding box center [56, 241] width 29 height 8
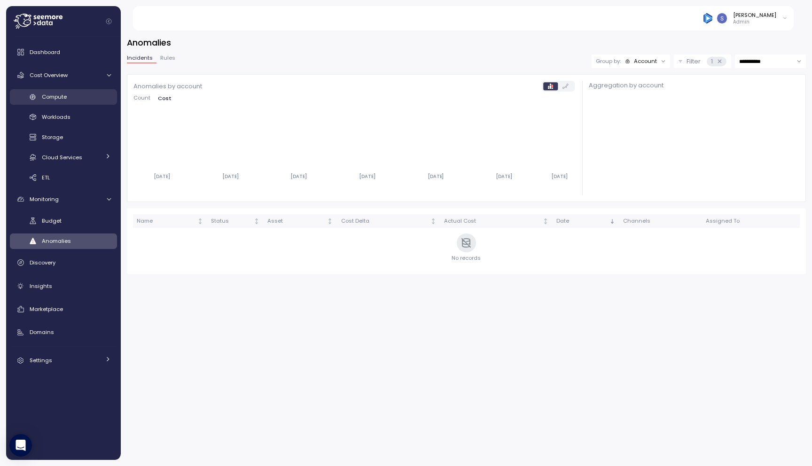
click at [68, 94] on div "Compute" at bounding box center [76, 96] width 69 height 9
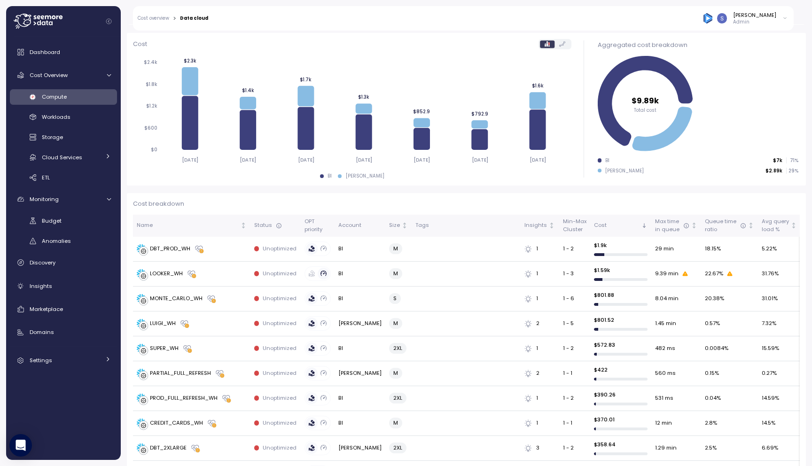
scroll to position [140, 0]
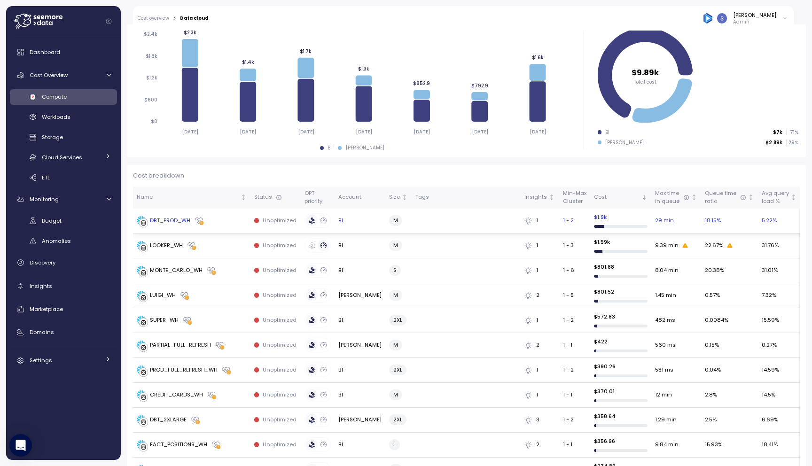
click at [174, 224] on div "DBT_PROD_WH" at bounding box center [170, 221] width 40 height 8
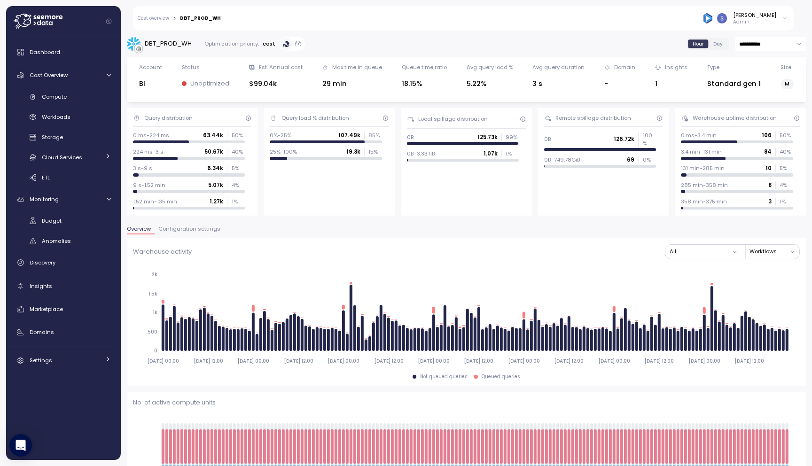
click at [792, 40] on input "**********" at bounding box center [770, 44] width 71 height 14
click at [553, 231] on div "Overview Configuration settings" at bounding box center [466, 233] width 679 height 12
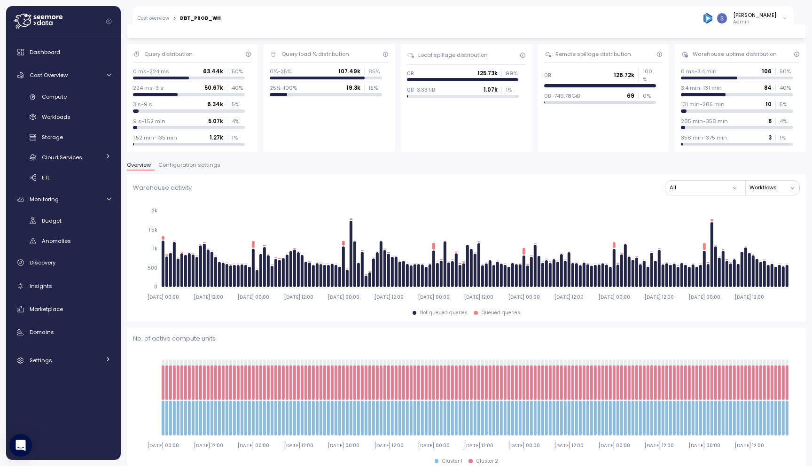
scroll to position [0, 0]
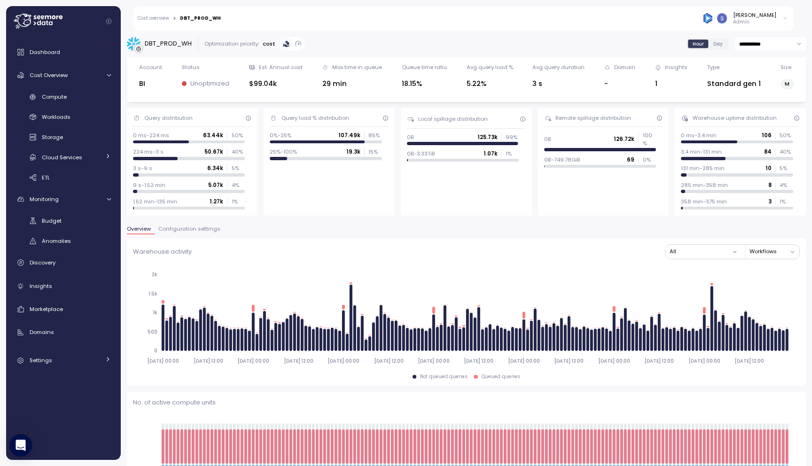
click at [714, 43] on span "Day" at bounding box center [718, 43] width 9 height 7
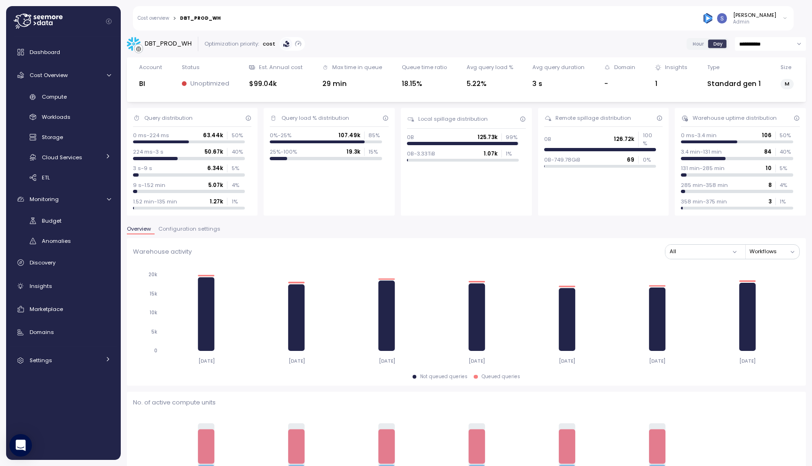
click at [187, 233] on button "Configuration settings" at bounding box center [190, 231] width 70 height 8
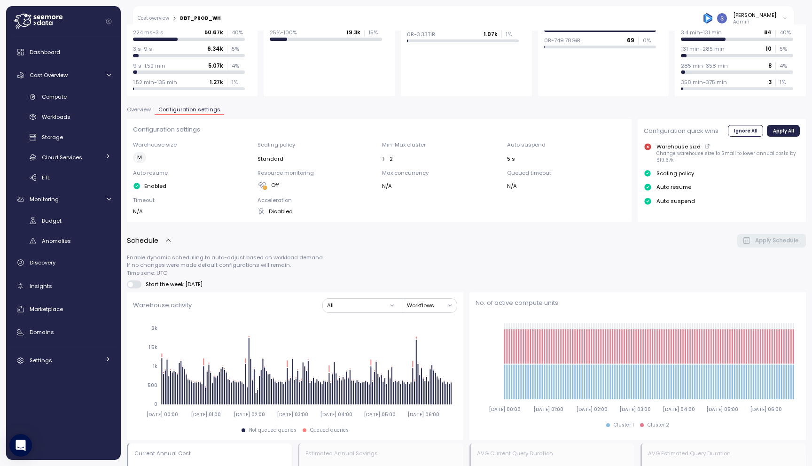
scroll to position [86, 0]
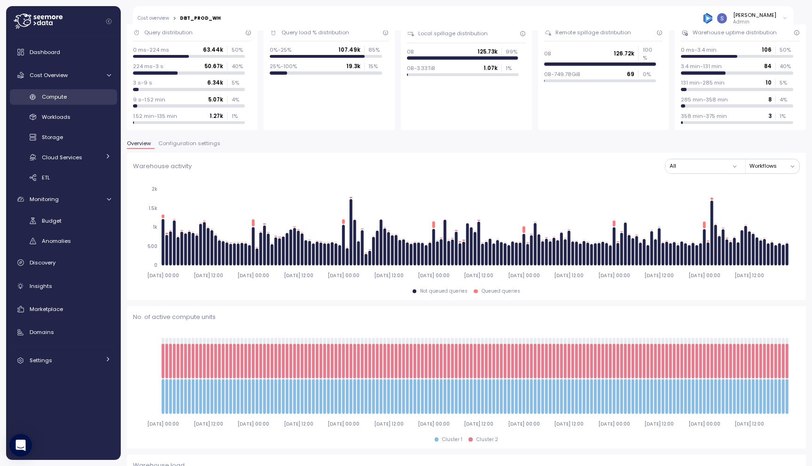
click at [76, 94] on div "Compute" at bounding box center [76, 96] width 69 height 9
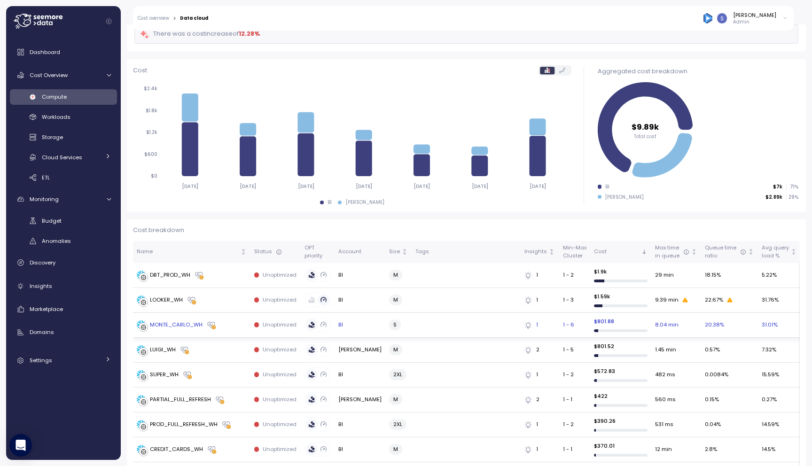
click at [183, 317] on td "MONTE_CARLO_WH" at bounding box center [192, 325] width 118 height 25
